Goal: Check status: Check status

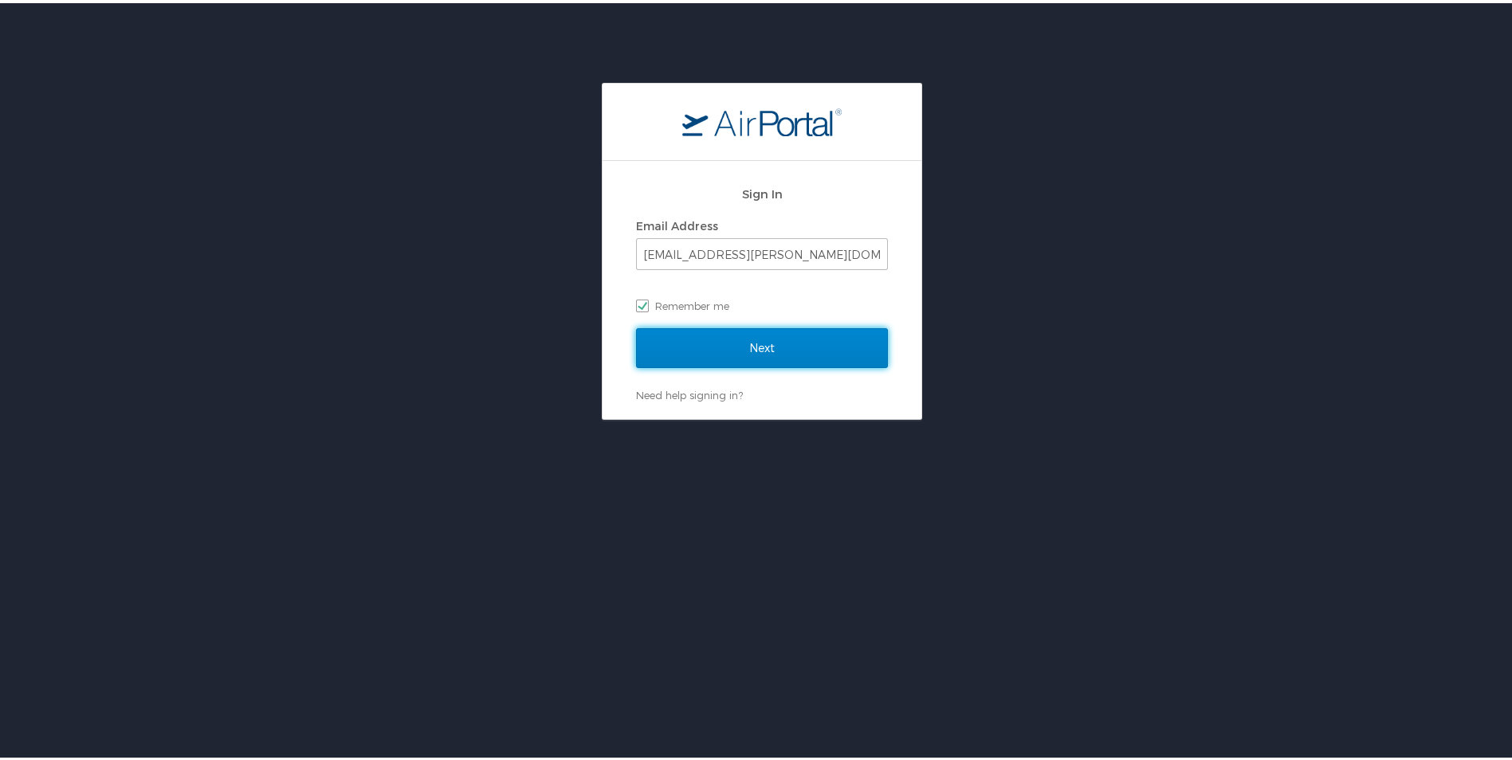
click at [768, 348] on input "Next" at bounding box center [762, 345] width 252 height 40
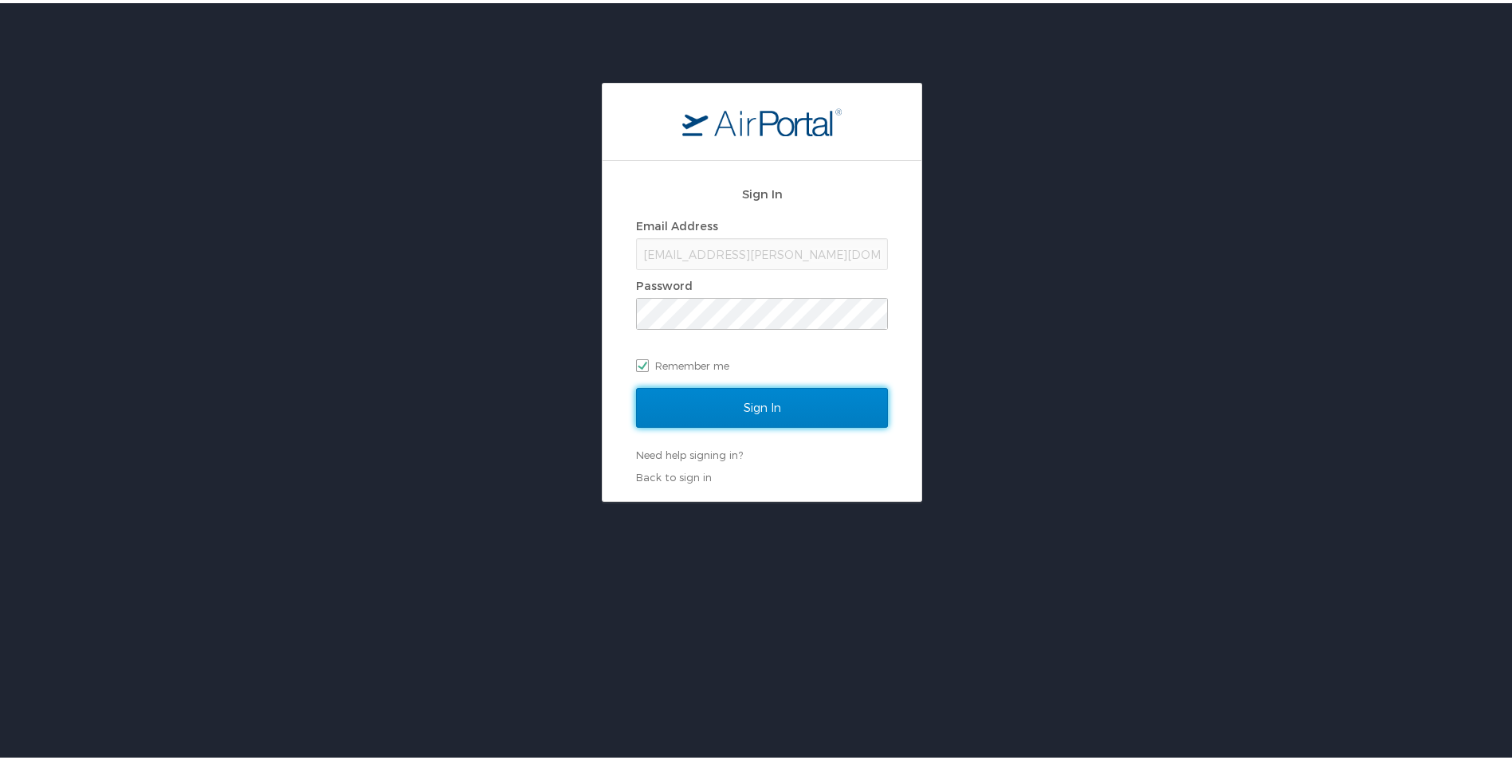
click at [739, 392] on input "Sign In" at bounding box center [762, 405] width 252 height 40
